Goal: Task Accomplishment & Management: Use online tool/utility

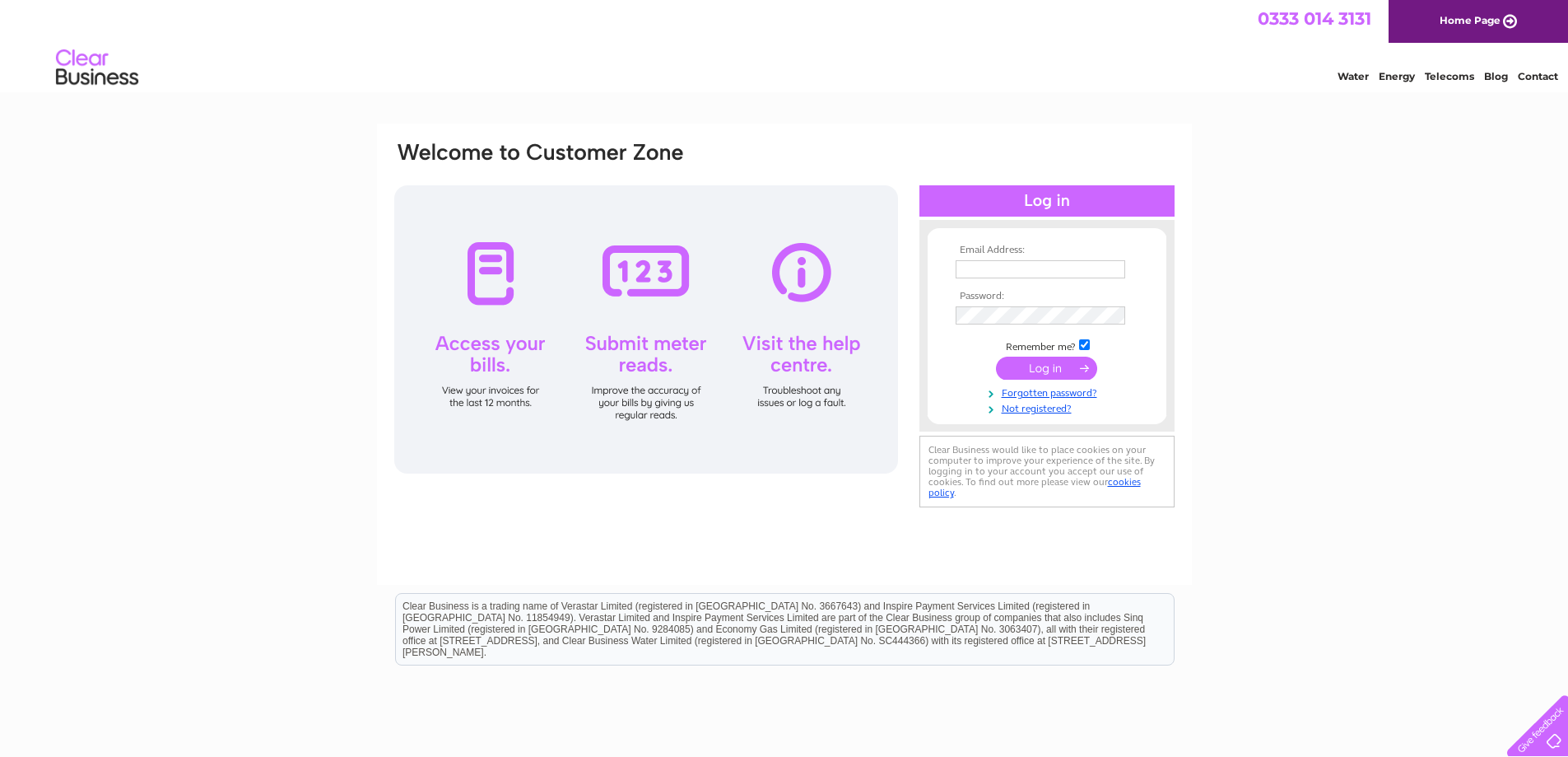
type input "steve@corstorphinesecurity.co.uk"
click at [1065, 365] on input "submit" at bounding box center [1046, 368] width 102 height 23
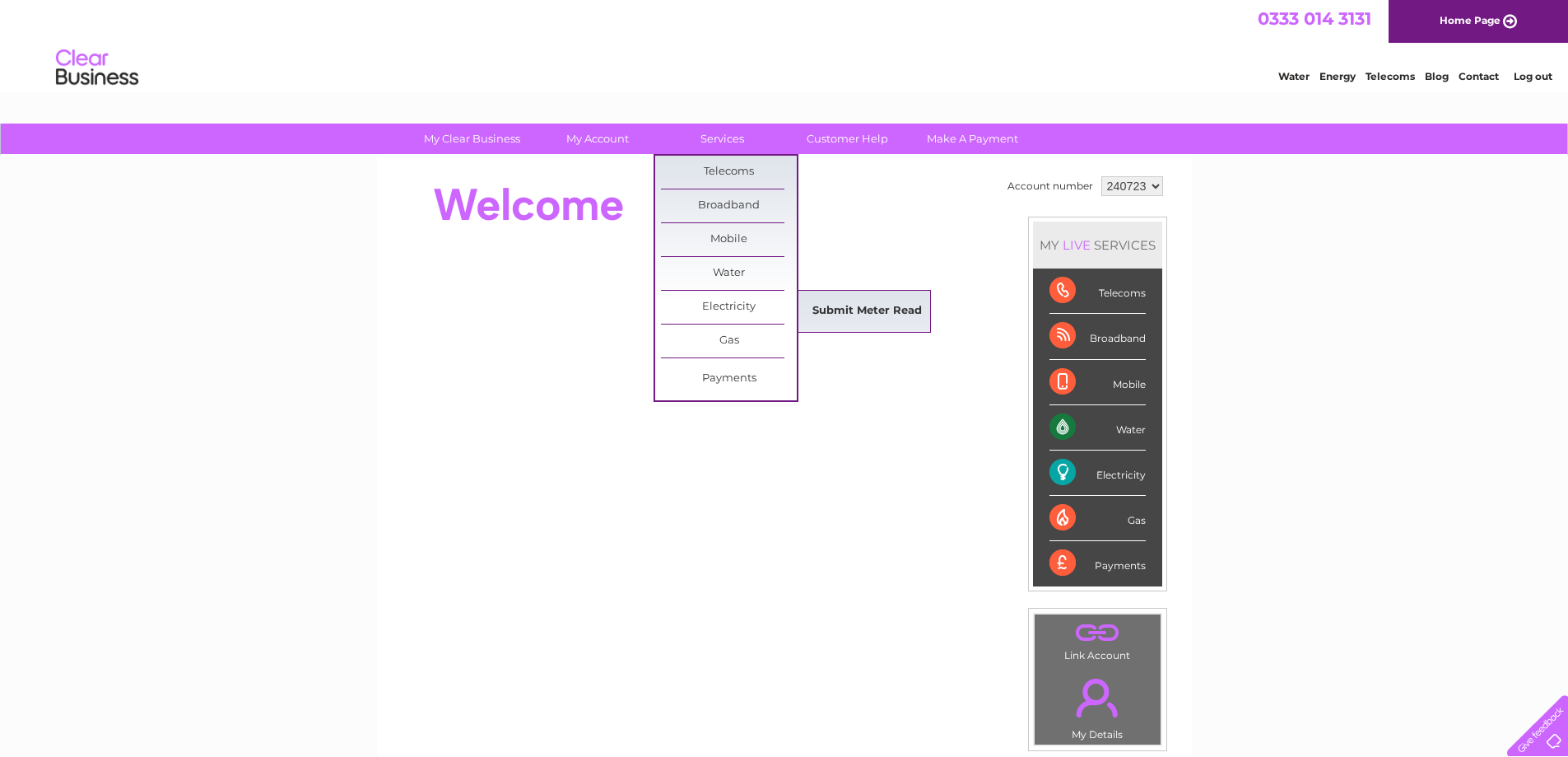
click at [870, 317] on link "Submit Meter Read" at bounding box center [867, 311] width 136 height 33
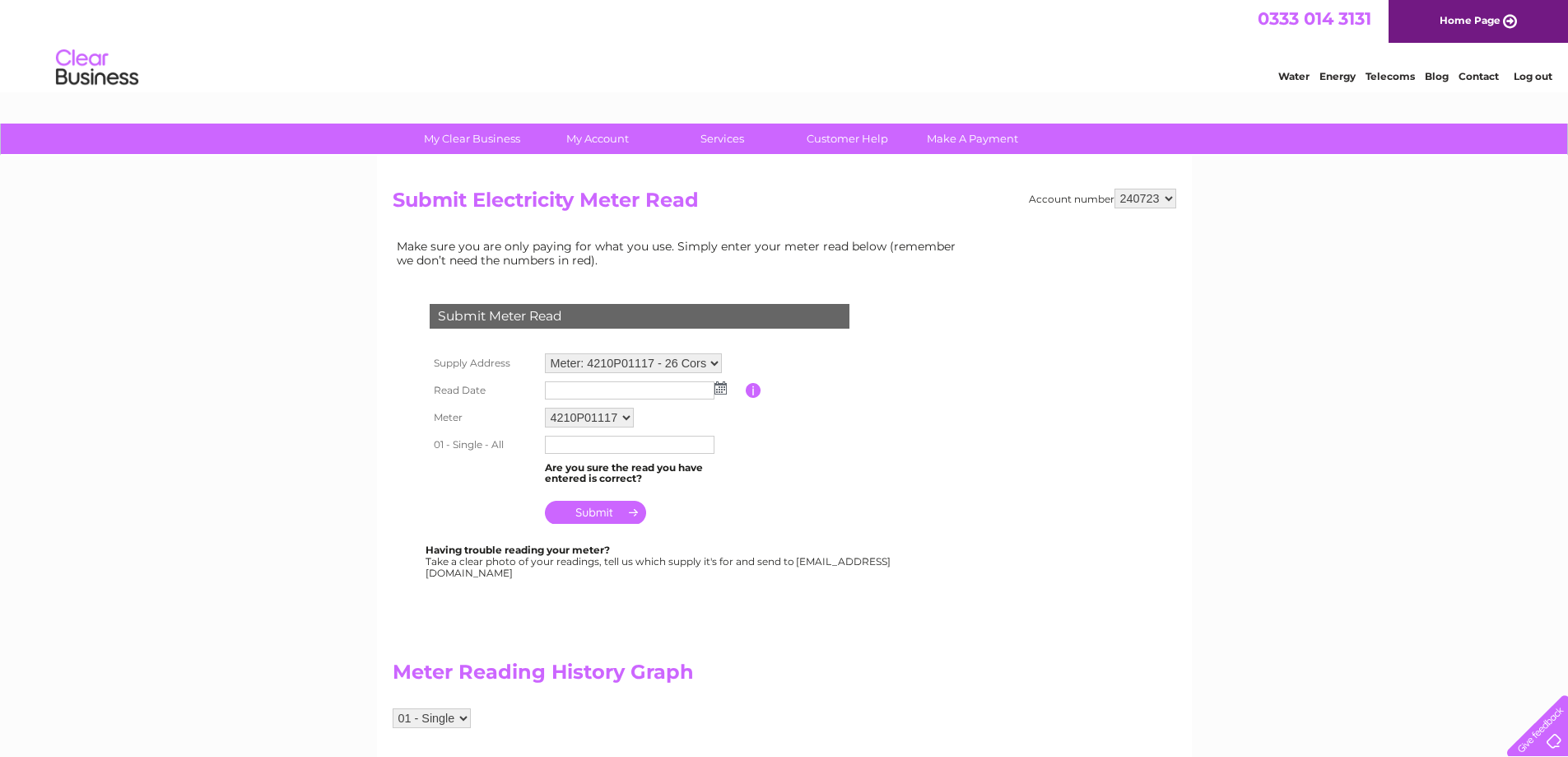
click at [718, 388] on img at bounding box center [720, 388] width 12 height 13
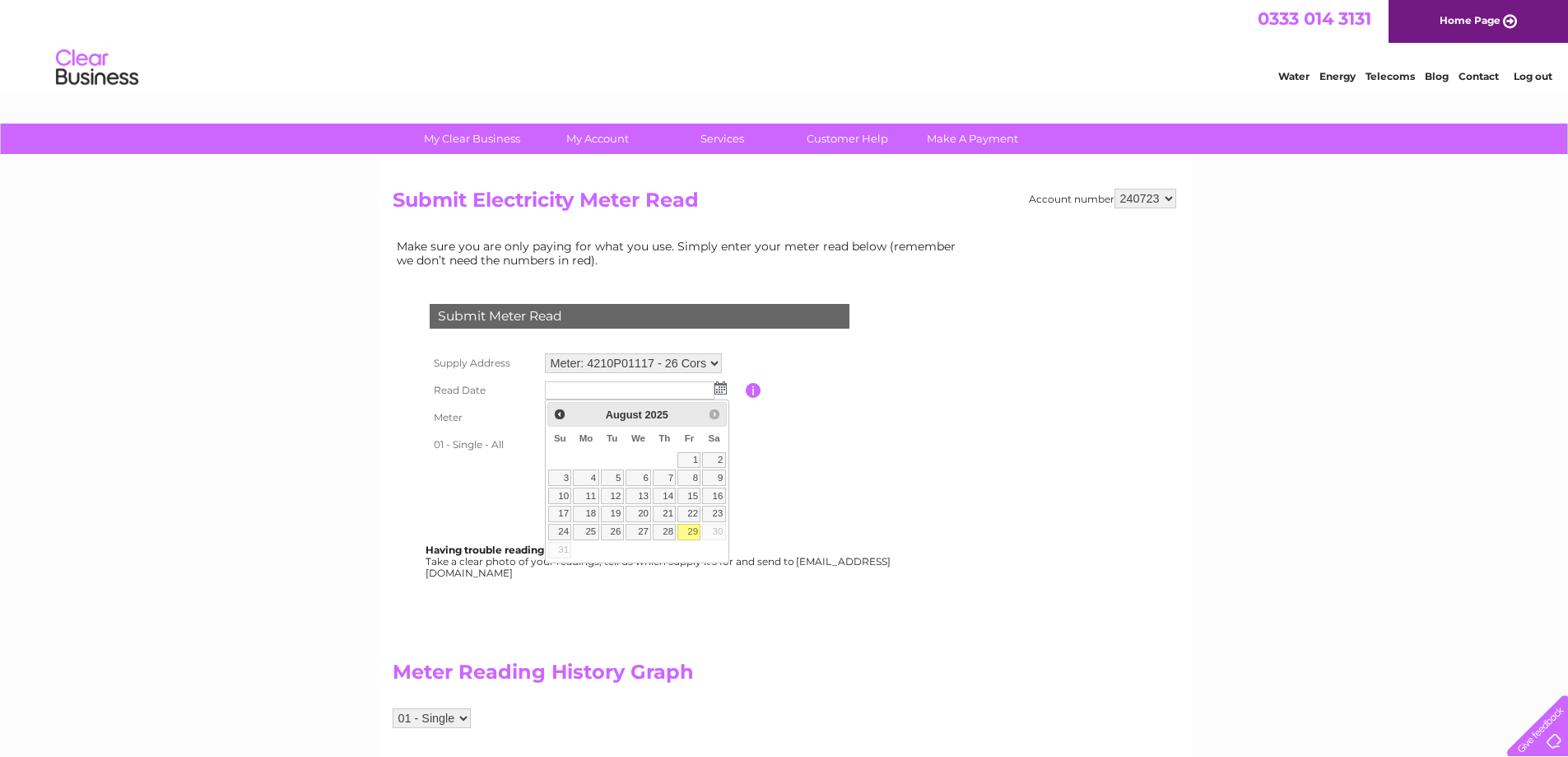
click at [690, 533] on link "29" at bounding box center [689, 532] width 23 height 16
type input "2025/08/29"
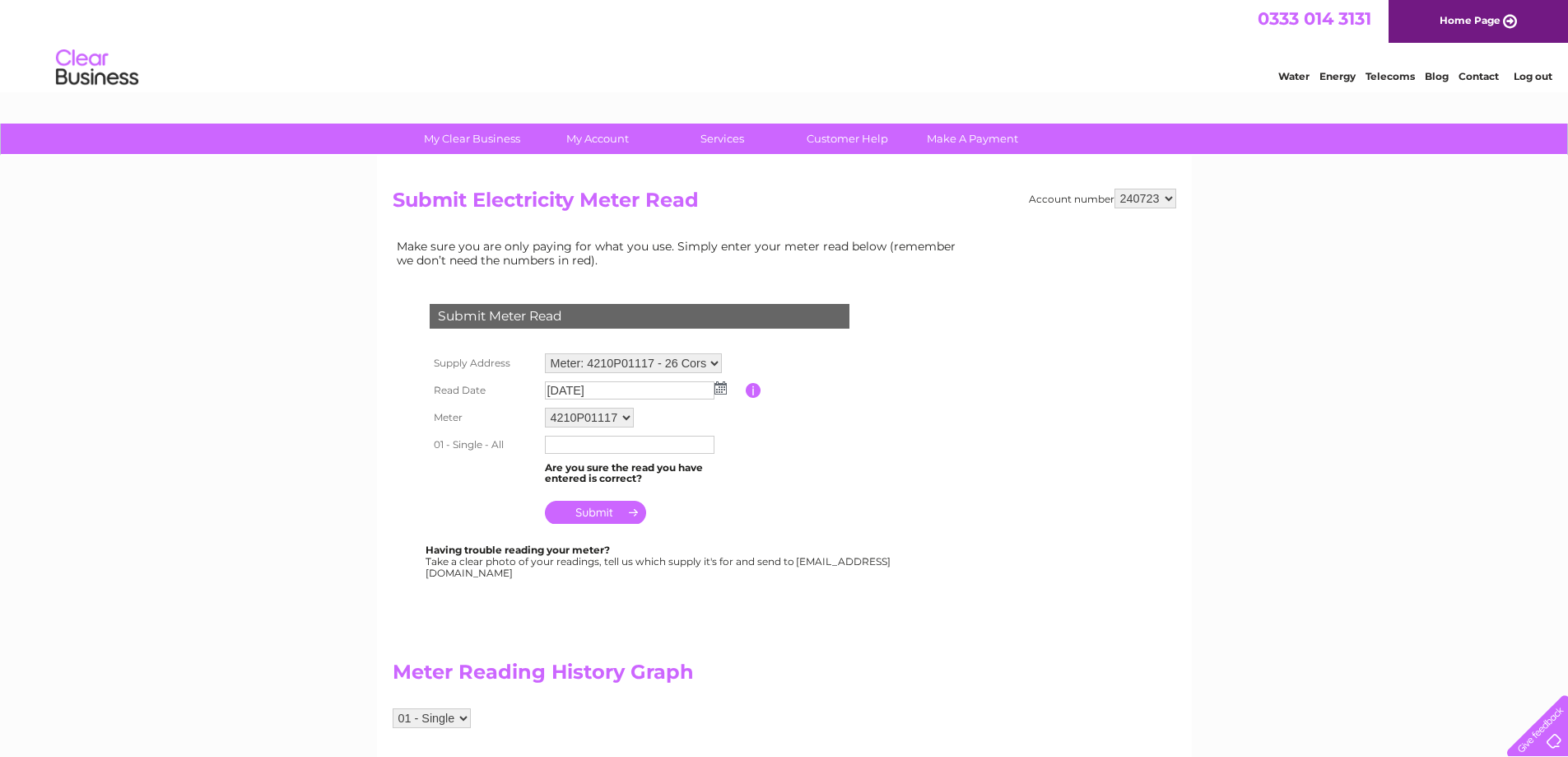
click at [574, 451] on input "text" at bounding box center [629, 444] width 170 height 18
type input "29456"
click at [578, 508] on input "submit" at bounding box center [596, 512] width 102 height 23
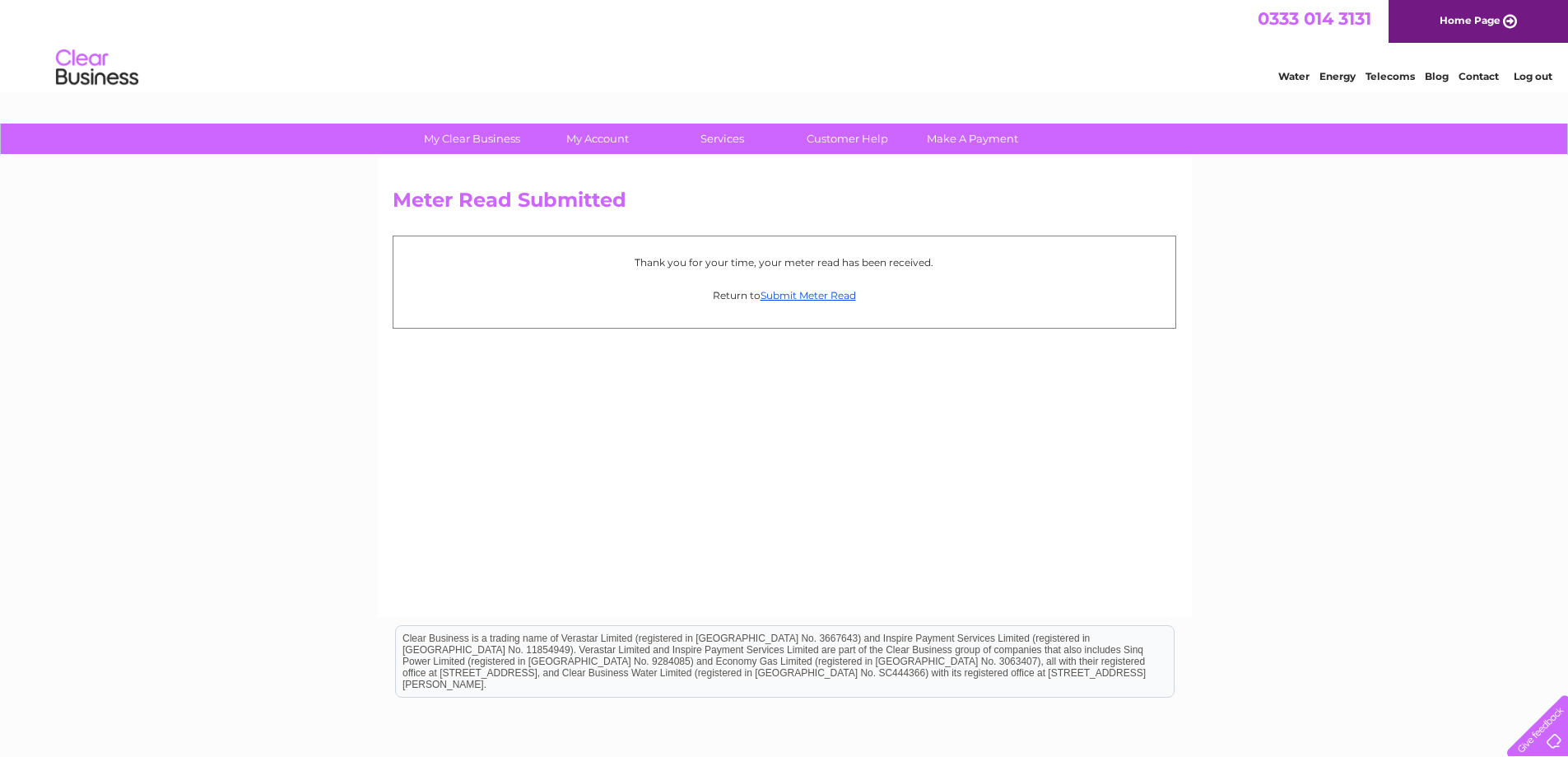
click at [1528, 76] on link "Log out" at bounding box center [1533, 76] width 38 height 12
